Goal: Information Seeking & Learning: Stay updated

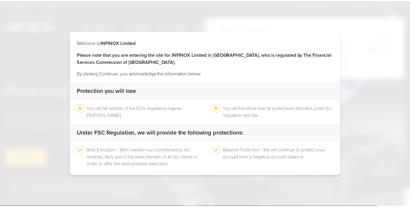
scroll to position [27, 0]
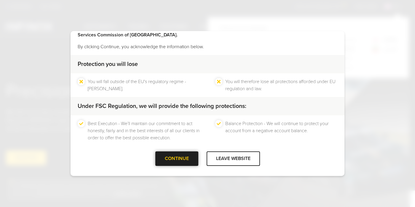
click at [178, 155] on div "CONTINUE" at bounding box center [176, 159] width 43 height 15
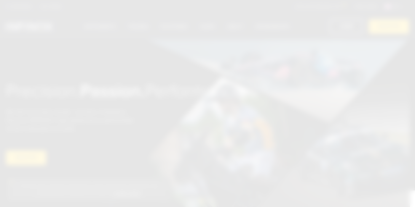
click at [178, 157] on div "CONTINUE" at bounding box center [176, 159] width 43 height 15
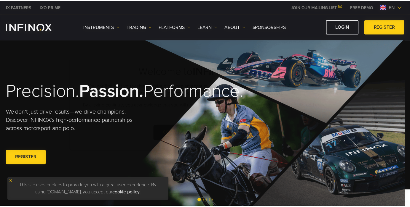
scroll to position [0, 0]
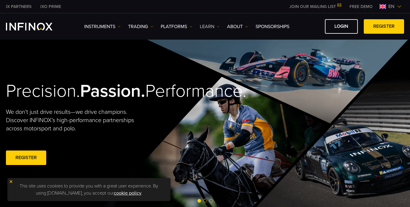
click at [219, 27] on img at bounding box center [218, 26] width 3 height 3
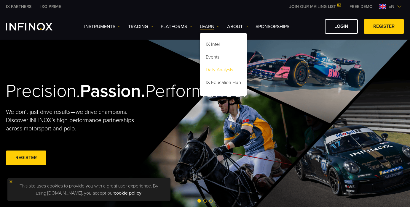
click at [219, 70] on link "Daily Analysis" at bounding box center [223, 71] width 47 height 13
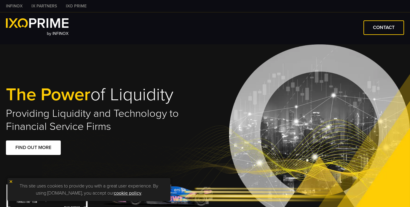
click at [11, 184] on img at bounding box center [11, 182] width 4 height 4
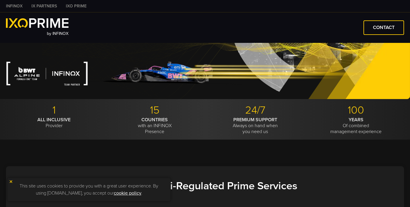
type input "**"
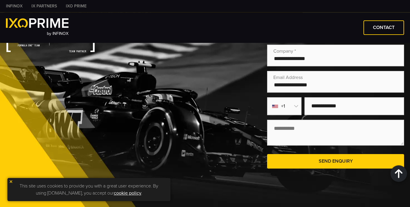
scroll to position [1480, 0]
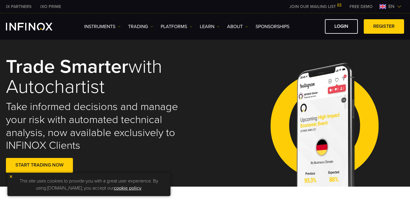
click at [31, 28] on img "INFINOX Logo" at bounding box center [29, 27] width 47 height 8
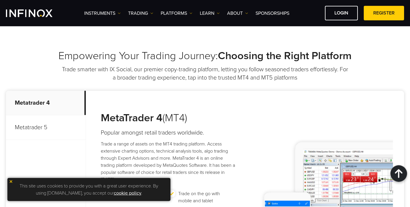
scroll to position [214, 0]
